Goal: Information Seeking & Learning: Learn about a topic

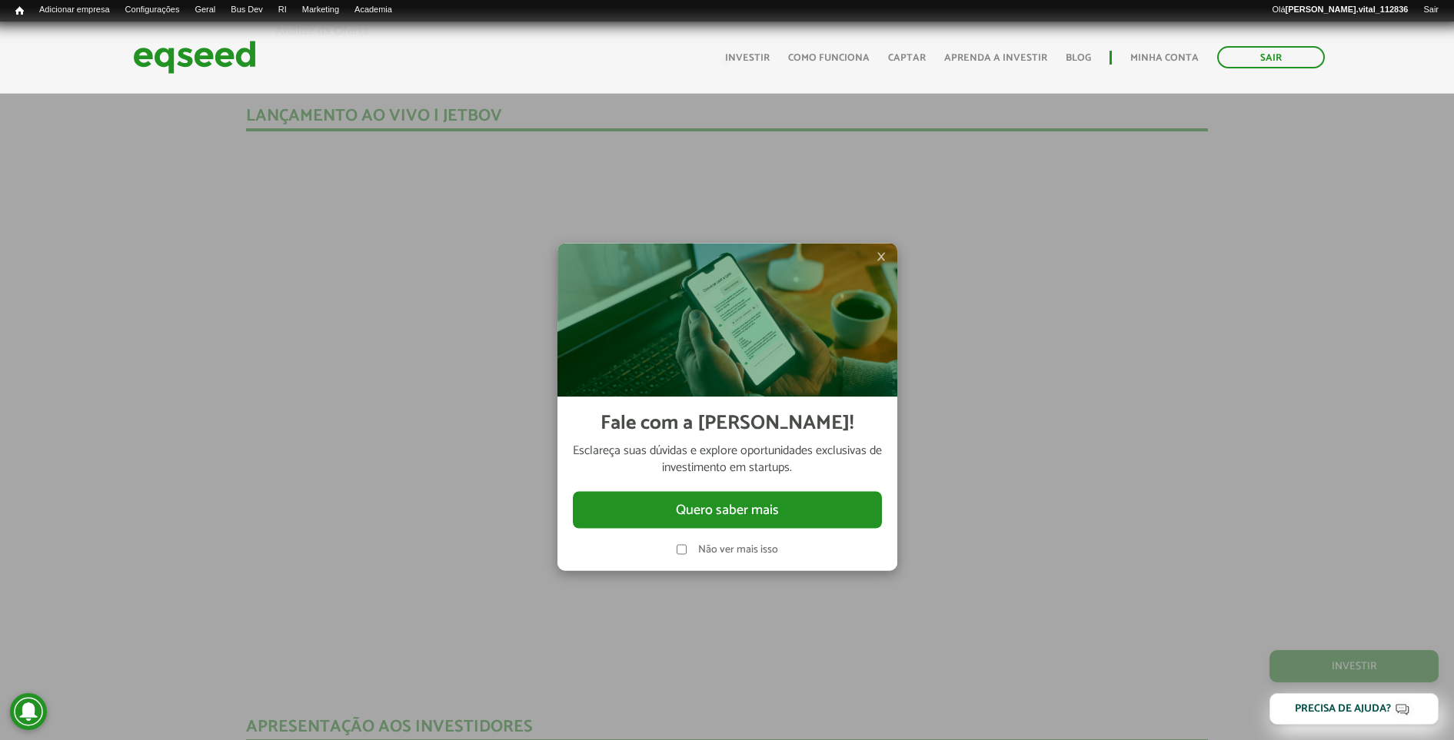
click at [883, 253] on span "×" at bounding box center [880, 256] width 9 height 18
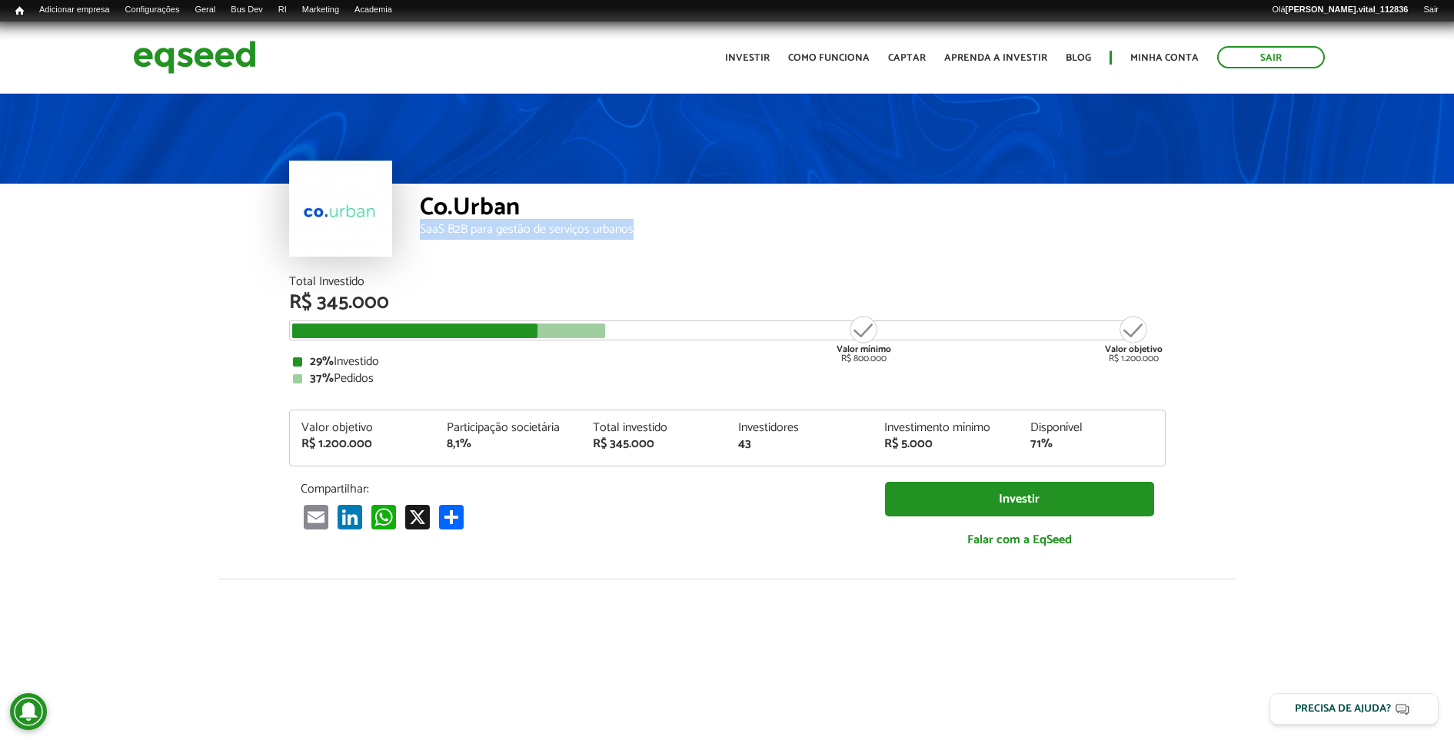
drag, startPoint x: 642, startPoint y: 230, endPoint x: 422, endPoint y: 231, distance: 219.8
click at [422, 231] on div "SaaS B2B para gestão de serviços urbanos" at bounding box center [793, 230] width 746 height 12
copy div "SaaS B2B para gestão de serviços urbanos"
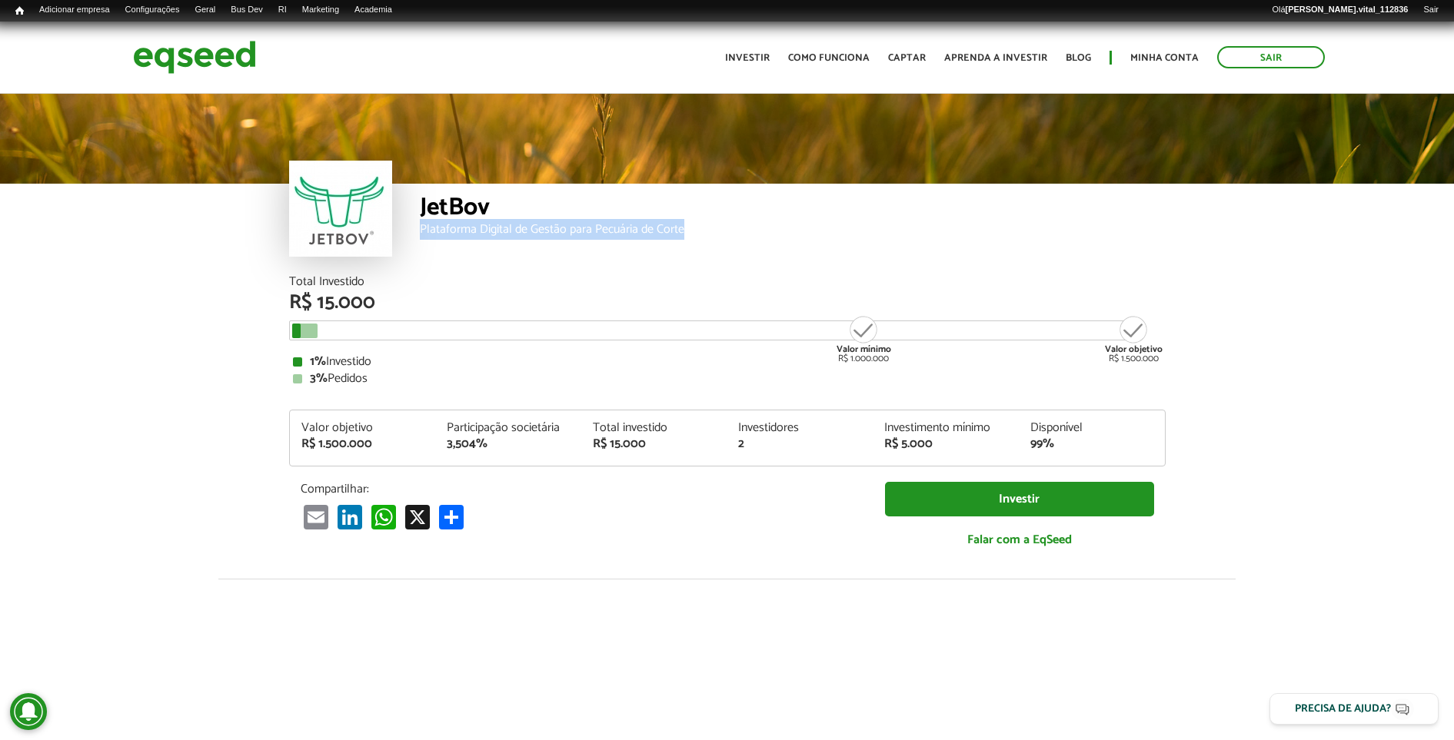
drag, startPoint x: 720, startPoint y: 235, endPoint x: 412, endPoint y: 257, distance: 309.0
click at [412, 257] on div "JetBov Plataforma Digital de Gestão para Pecuária de Corte" at bounding box center [727, 230] width 876 height 92
copy div "Plataforma Digital de Gestão para Pecuária de Corte"
